Goal: Information Seeking & Learning: Learn about a topic

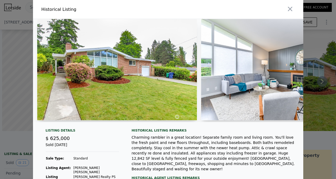
scroll to position [0, 2712]
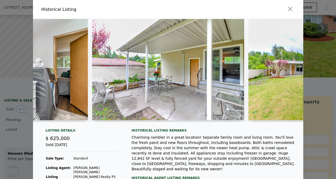
click at [4, 58] on div at bounding box center [168, 89] width 336 height 179
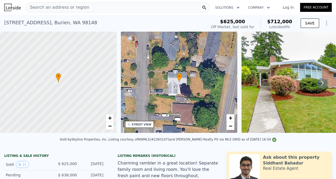
scroll to position [0, 0]
click at [64, 10] on span "Search an address or region" at bounding box center [58, 7] width 64 height 6
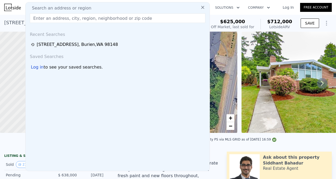
click at [72, 19] on input "text" at bounding box center [117, 17] width 175 height 9
click at [260, 59] on img at bounding box center [321, 82] width 160 height 101
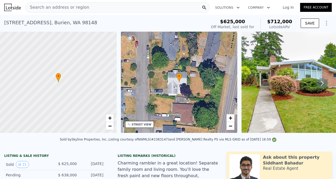
click at [77, 8] on span "Search an address or region" at bounding box center [58, 7] width 64 height 6
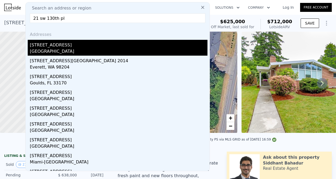
type input "21 sw 130th pl"
click at [68, 48] on div "[STREET_ADDRESS]" at bounding box center [119, 44] width 178 height 8
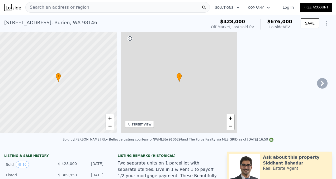
type input "$ 676,000"
type input "2"
type input "1220"
type input "2120"
type input "6250"
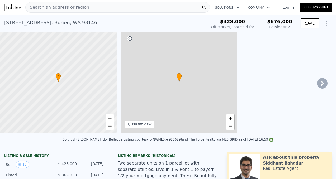
type input "11636"
type input "$ 165,745"
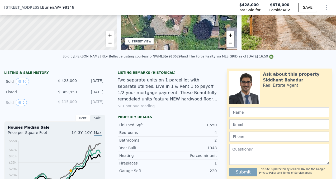
scroll to position [88, 0]
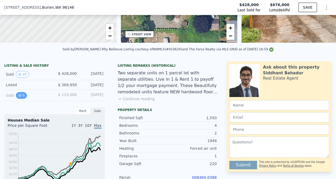
click at [23, 96] on button "0" at bounding box center [21, 95] width 11 height 7
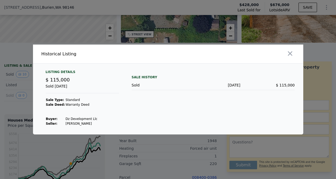
click at [90, 33] on div at bounding box center [168, 89] width 336 height 179
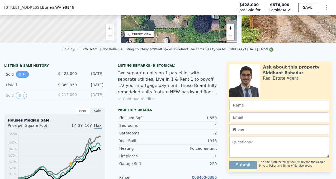
click at [23, 75] on button "10" at bounding box center [22, 74] width 13 height 7
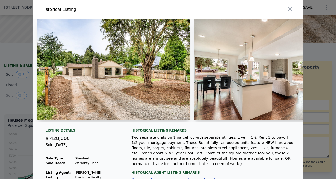
click at [94, 81] on img at bounding box center [113, 69] width 153 height 101
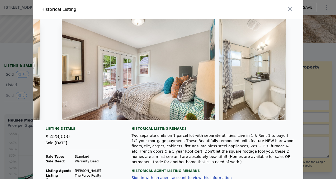
scroll to position [0, 1162]
click at [290, 11] on icon "button" at bounding box center [289, 8] width 7 height 7
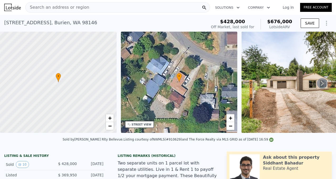
scroll to position [0, 0]
click at [143, 126] on div "STREET VIEW" at bounding box center [142, 125] width 20 height 4
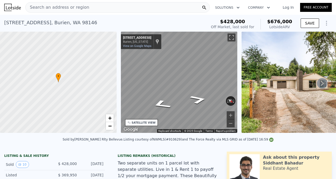
click at [34, 9] on span "Search an address or region" at bounding box center [58, 7] width 64 height 6
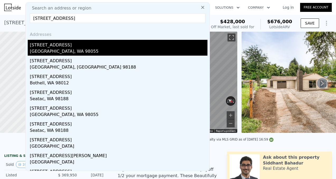
type input "[STREET_ADDRESS]"
click at [78, 50] on div "[GEOGRAPHIC_DATA], WA 98055" at bounding box center [119, 51] width 178 height 7
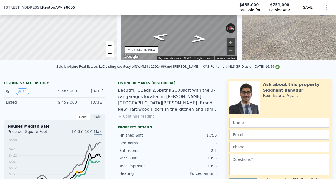
scroll to position [68, 0]
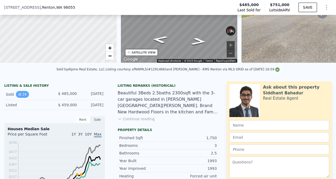
click at [23, 95] on button "24" at bounding box center [22, 94] width 13 height 7
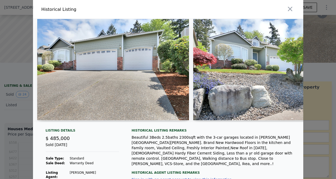
click at [93, 80] on img at bounding box center [113, 69] width 152 height 101
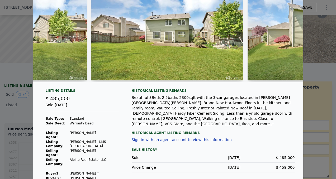
scroll to position [39, 0]
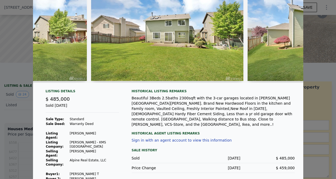
click at [17, 118] on div at bounding box center [168, 89] width 336 height 179
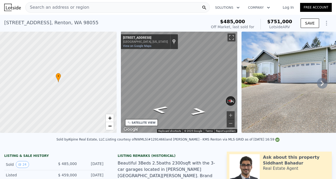
scroll to position [0, 0]
click at [286, 63] on img at bounding box center [317, 82] width 152 height 101
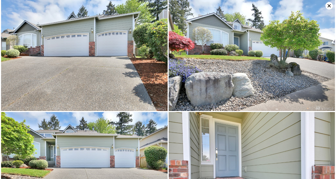
click at [125, 75] on img at bounding box center [84, 55] width 166 height 111
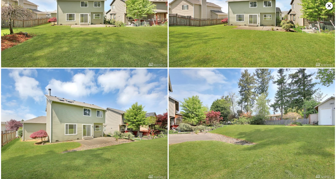
scroll to position [1164, 0]
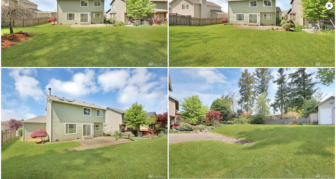
click at [329, 6] on icon at bounding box center [328, 5] width 3 height 3
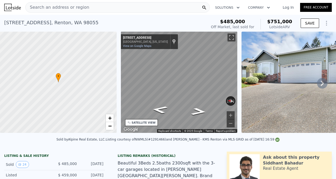
click at [88, 8] on div "Search an address or region" at bounding box center [117, 7] width 184 height 11
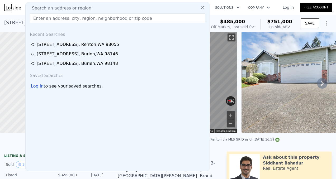
click at [77, 17] on input "text" at bounding box center [117, 17] width 175 height 9
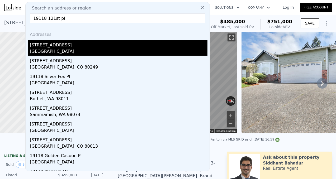
type input "19118 121st pl"
click at [67, 46] on div "[STREET_ADDRESS]" at bounding box center [119, 44] width 178 height 8
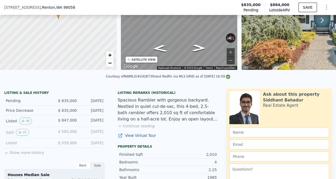
scroll to position [68, 0]
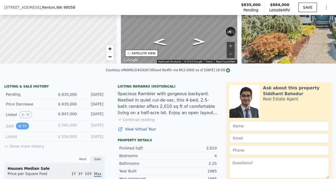
click at [21, 127] on button "25" at bounding box center [22, 126] width 13 height 7
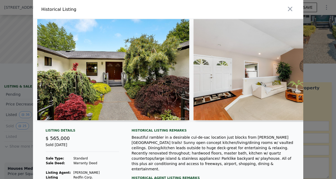
click at [87, 94] on img at bounding box center [113, 69] width 152 height 101
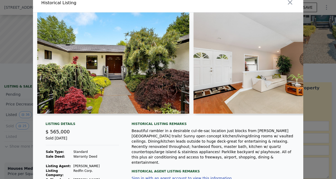
scroll to position [1, 0]
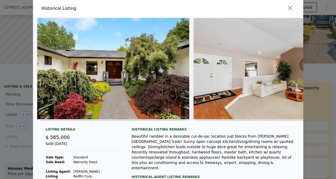
click at [96, 80] on img at bounding box center [113, 68] width 152 height 101
click at [248, 72] on img at bounding box center [269, 68] width 152 height 101
click at [259, 83] on img at bounding box center [269, 68] width 152 height 101
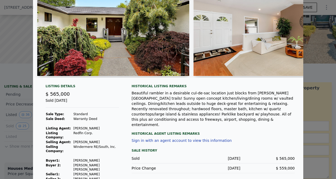
scroll to position [44, 0]
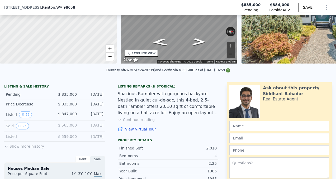
click at [42, 11] on div "[STREET_ADDRESS] Pending $835,000 Lotside ARV $884,000 SAVE" at bounding box center [168, 7] width 336 height 15
click at [41, 7] on span ", [GEOGRAPHIC_DATA]" at bounding box center [58, 7] width 34 height 5
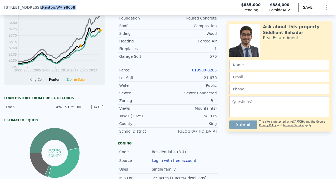
scroll to position [236, 0]
click at [41, 6] on span ", [GEOGRAPHIC_DATA]" at bounding box center [58, 7] width 34 height 5
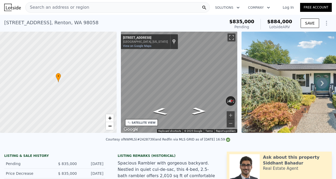
scroll to position [0, 0]
click at [44, 11] on div "Search an address or region" at bounding box center [58, 7] width 64 height 10
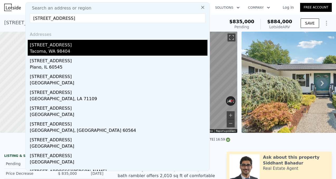
type input "[STREET_ADDRESS]"
click at [46, 49] on div "Tacoma, WA 98404" at bounding box center [119, 51] width 178 height 7
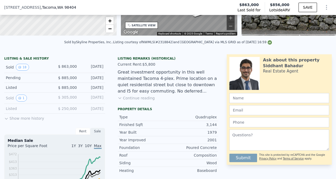
scroll to position [96, 0]
click at [21, 100] on button "1" at bounding box center [21, 97] width 11 height 7
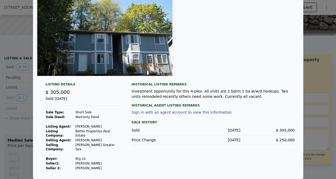
scroll to position [44, 0]
click at [23, 96] on div at bounding box center [168, 89] width 336 height 179
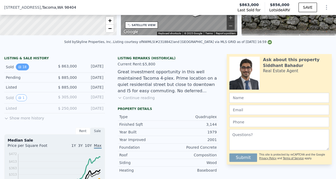
click at [22, 65] on button "18" at bounding box center [22, 67] width 13 height 7
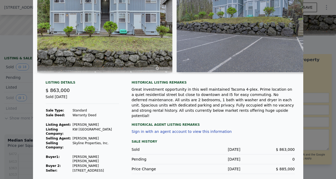
scroll to position [48, 0]
click at [26, 123] on div at bounding box center [168, 89] width 336 height 179
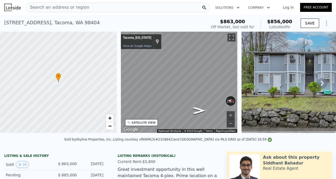
scroll to position [0, 0]
